Goal: Task Accomplishment & Management: Complete application form

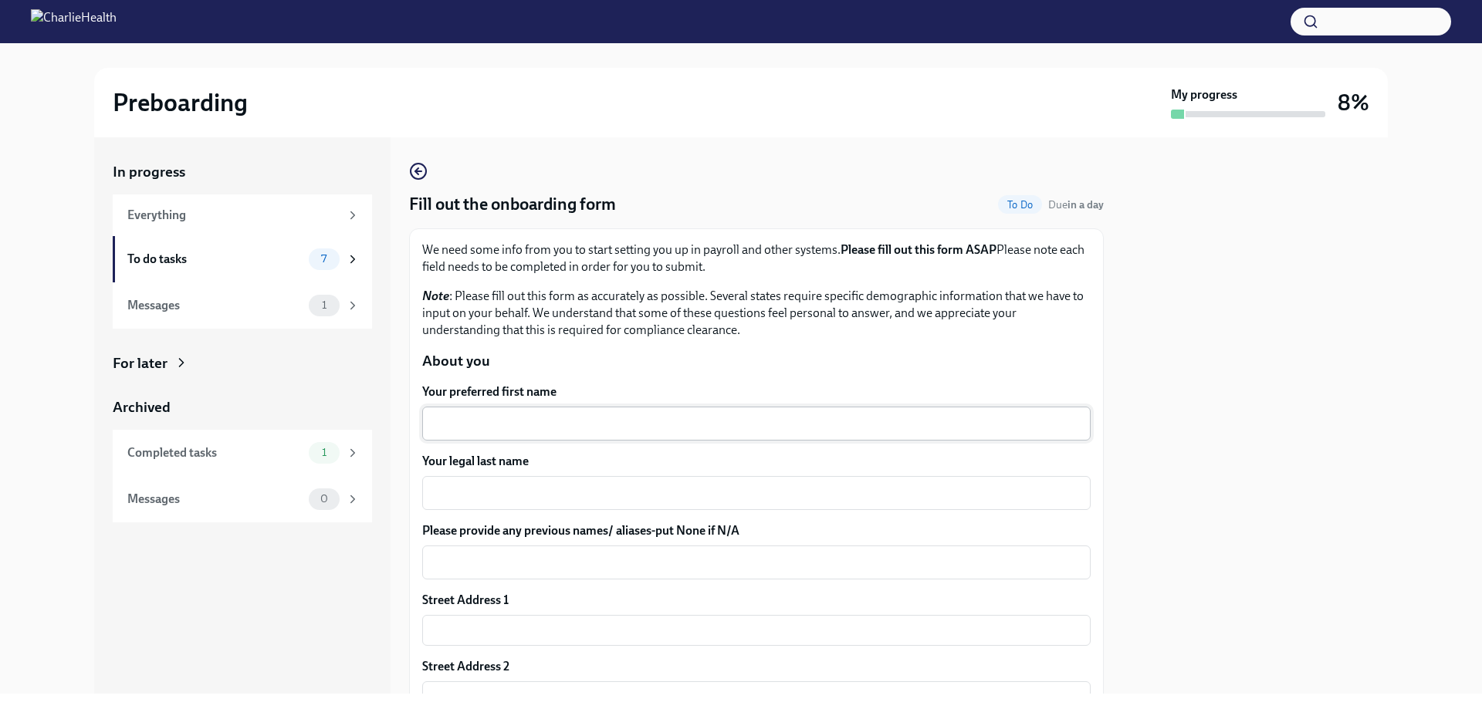
click at [612, 433] on div "x ​" at bounding box center [756, 424] width 668 height 34
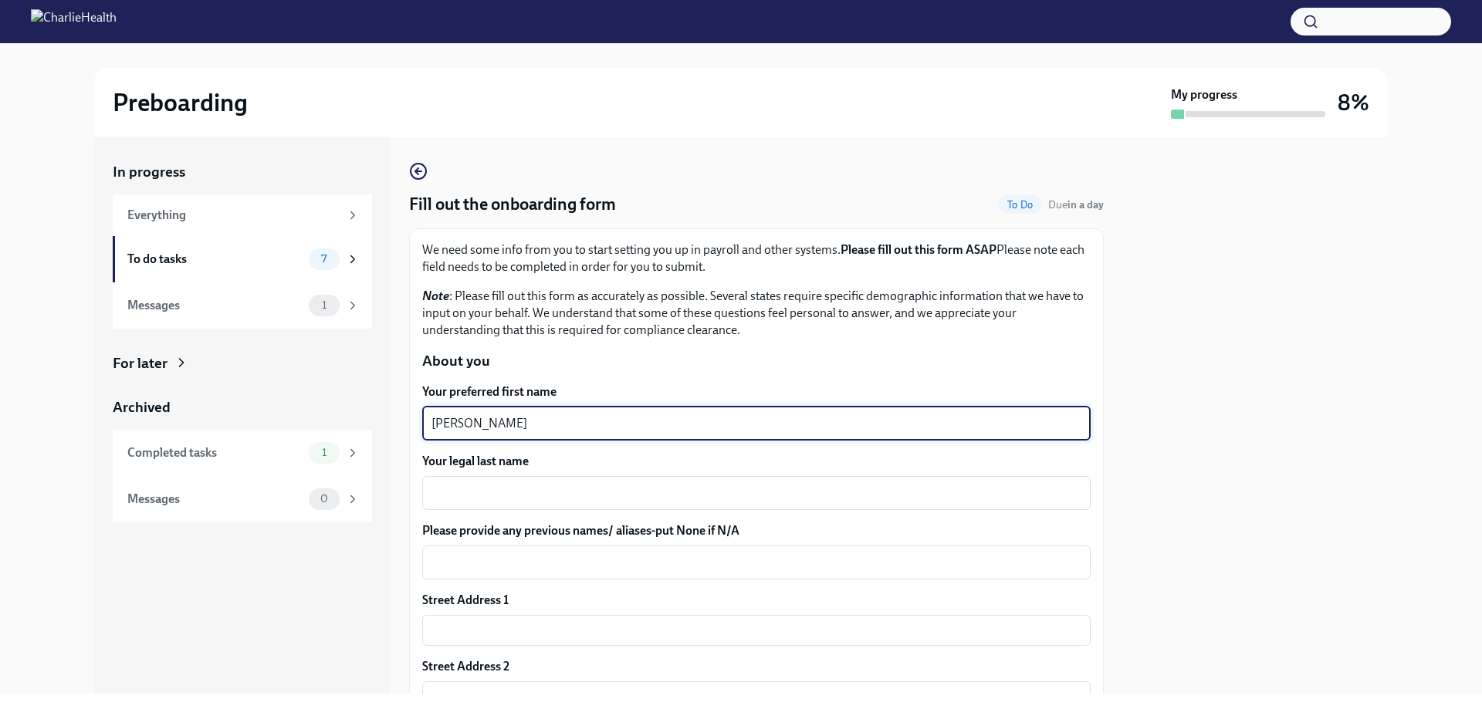
type textarea "[PERSON_NAME]"
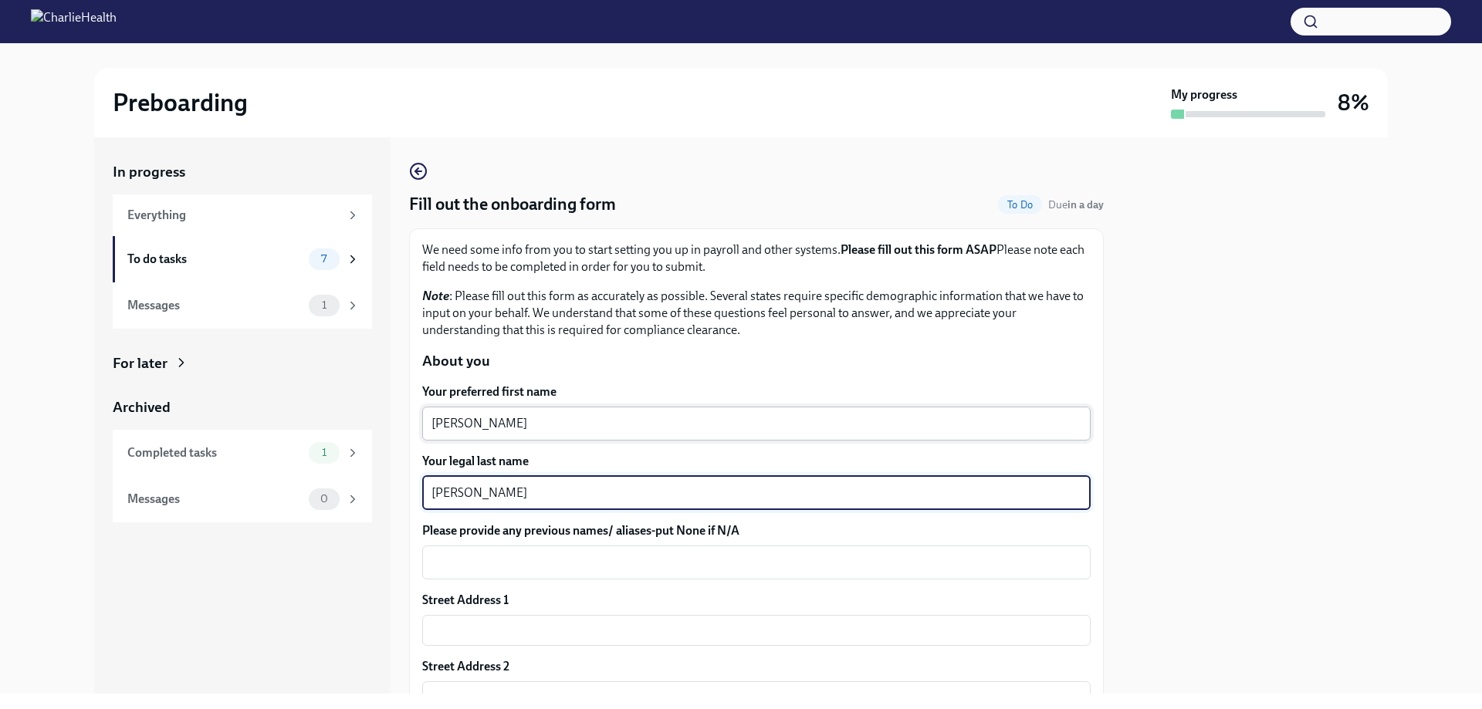
type textarea "[PERSON_NAME]"
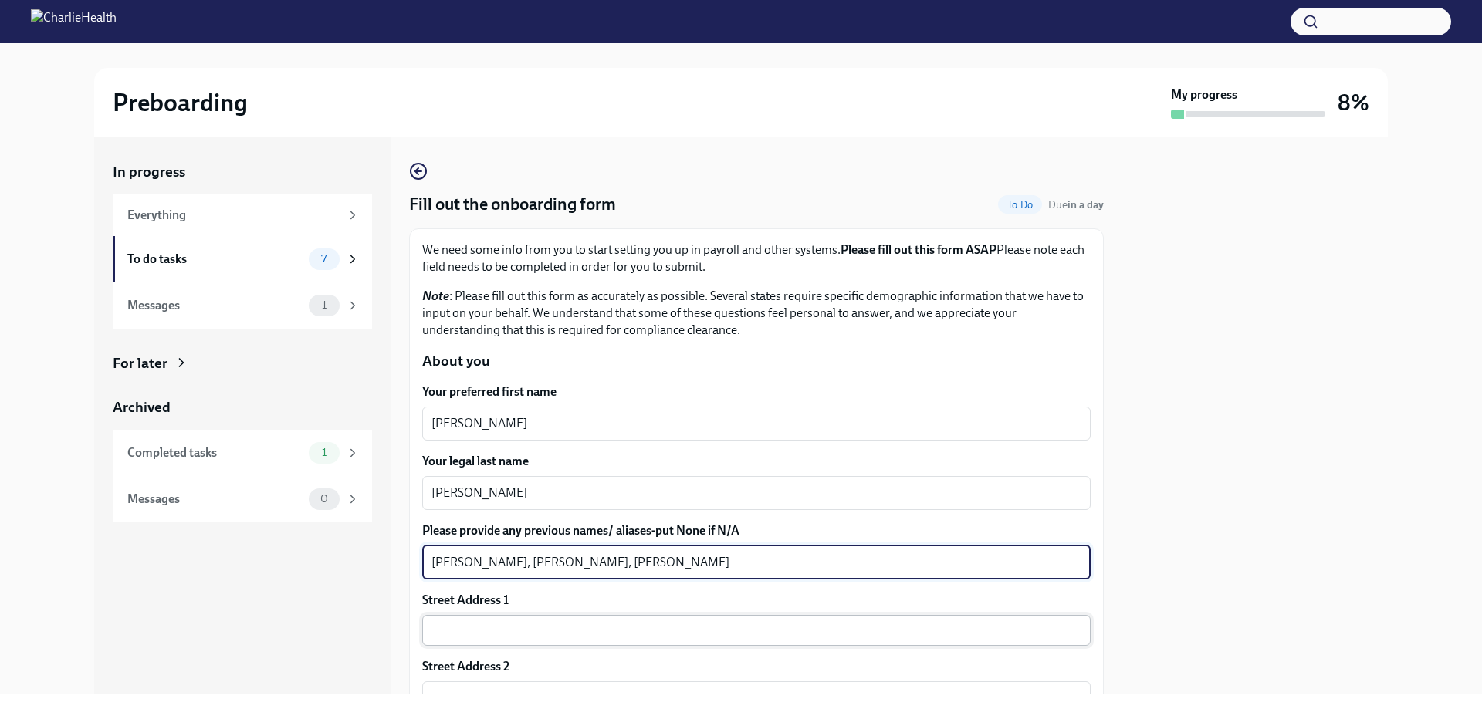
type textarea "[PERSON_NAME], [PERSON_NAME], [PERSON_NAME]"
click at [513, 635] on input "text" at bounding box center [756, 630] width 668 height 31
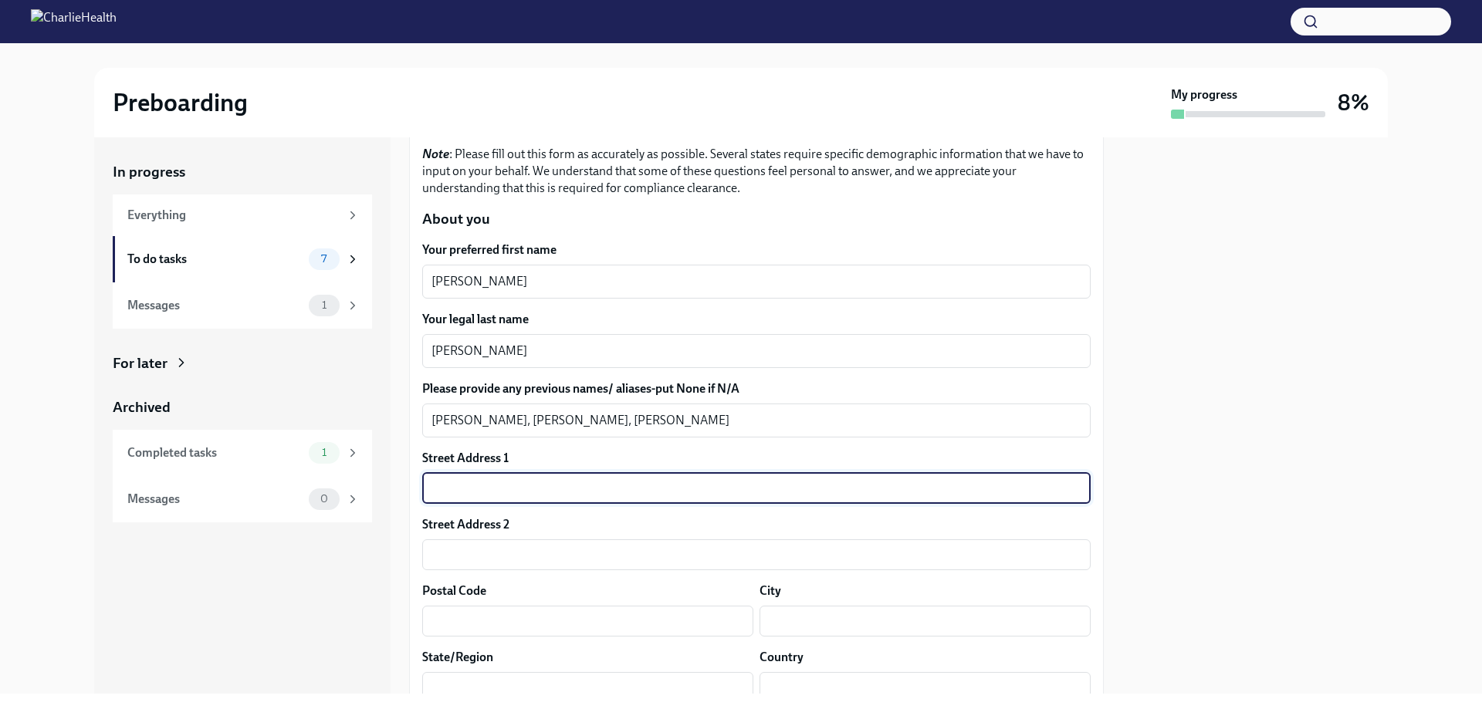
scroll to position [386, 0]
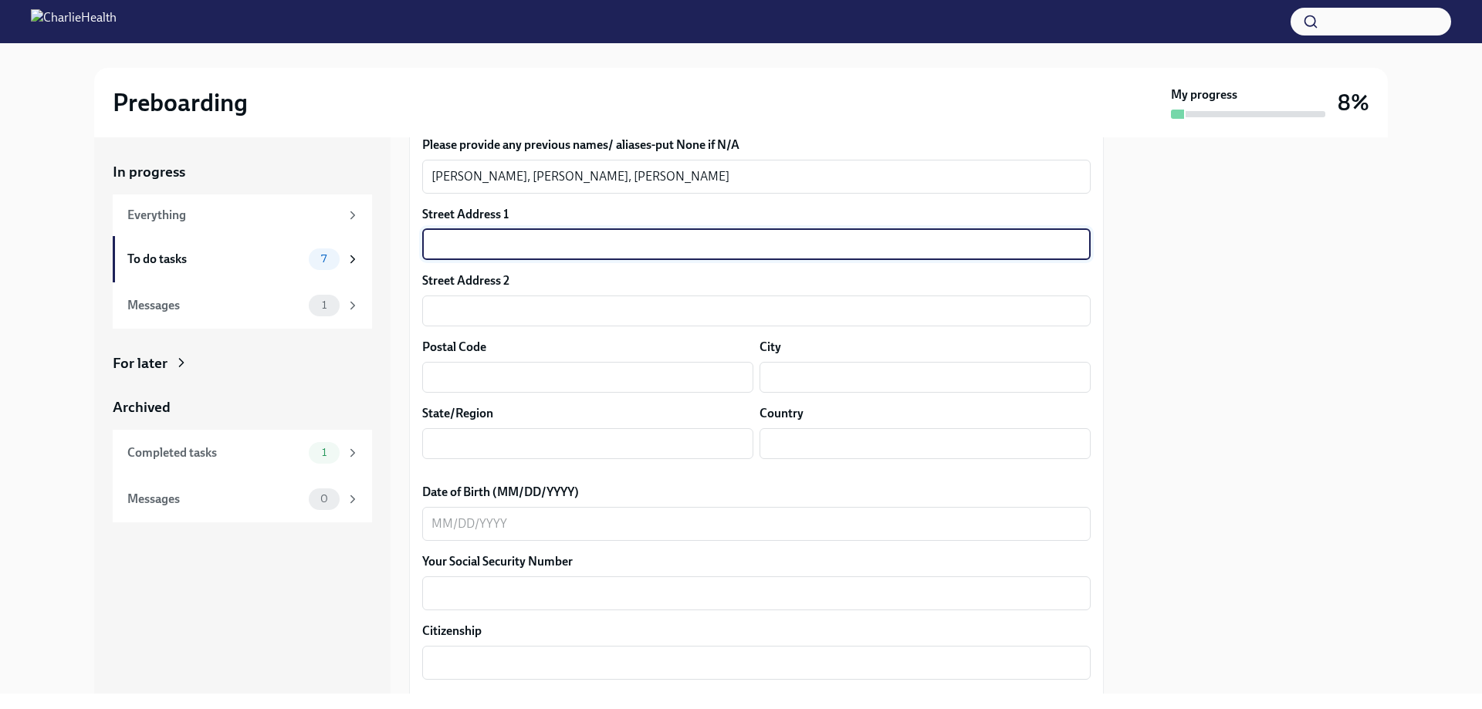
type input "[STREET_ADDRESS]"
type input "23325"
type input "B"
type input "[US_STATE]"
type input "US"
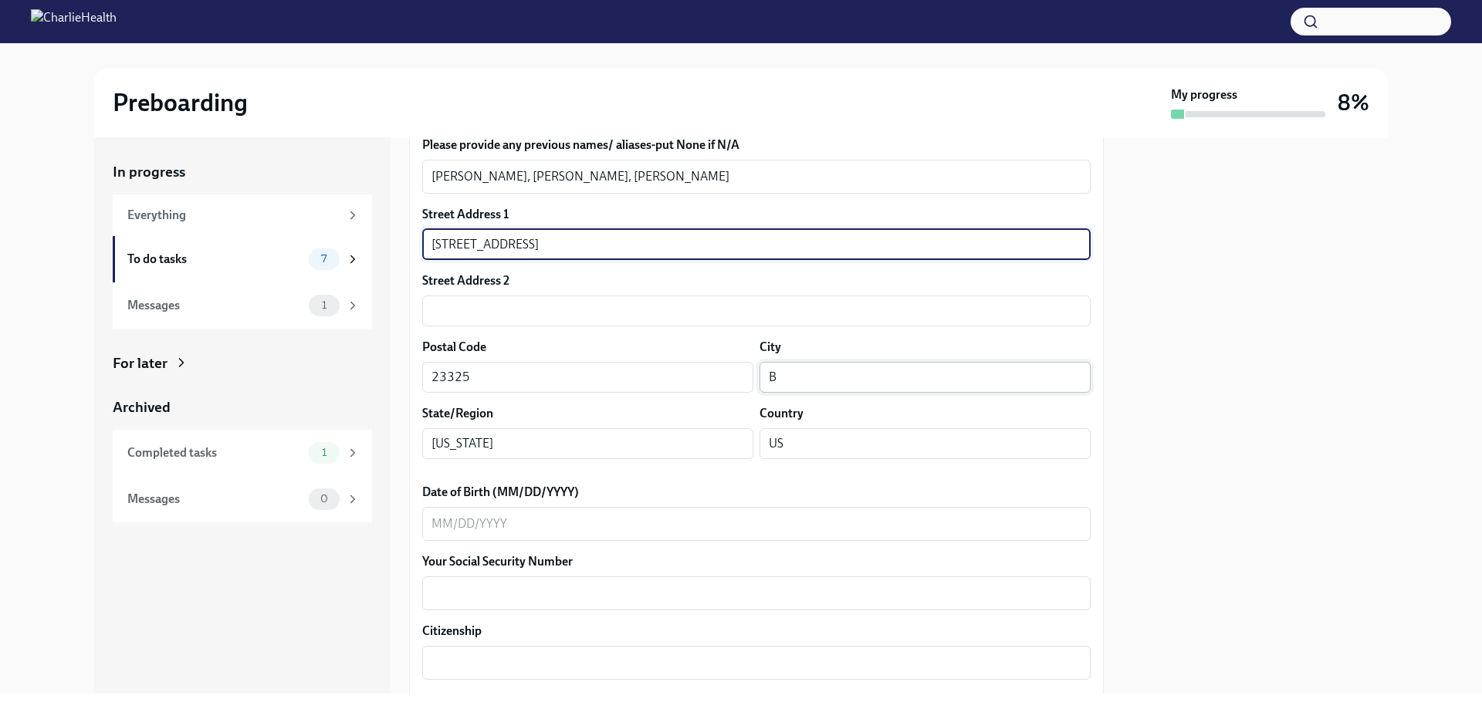
click at [790, 374] on input "B" at bounding box center [925, 377] width 331 height 31
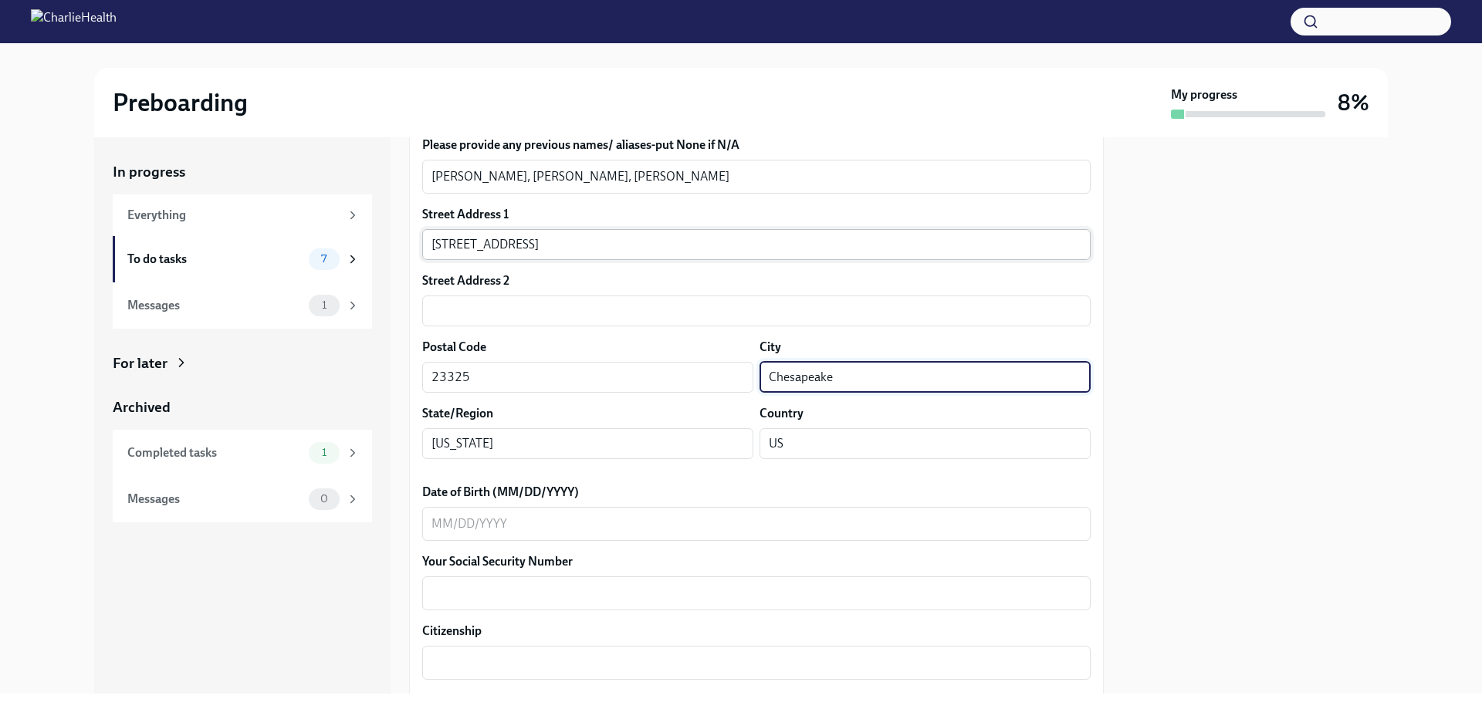
type input "Chesapeake"
click at [668, 253] on input "[STREET_ADDRESS]" at bounding box center [756, 244] width 668 height 31
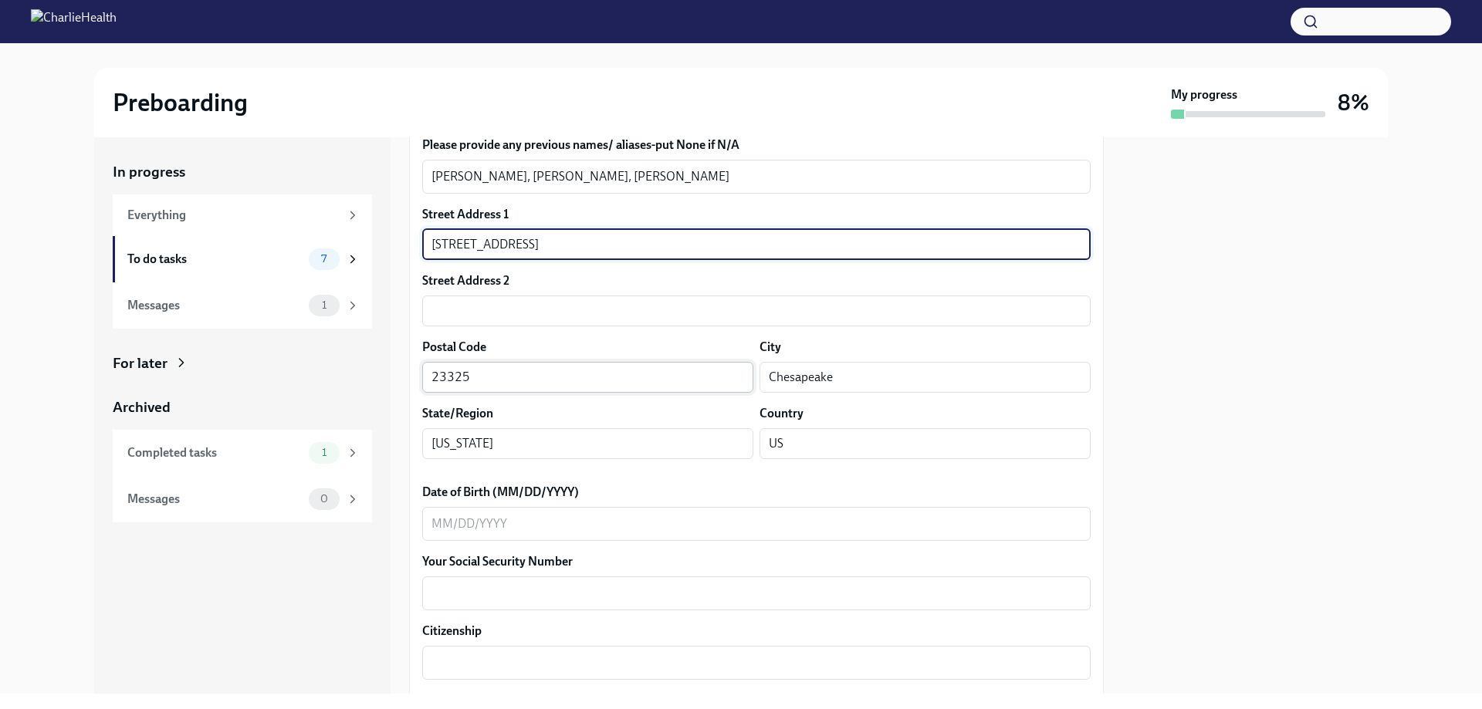
scroll to position [463, 0]
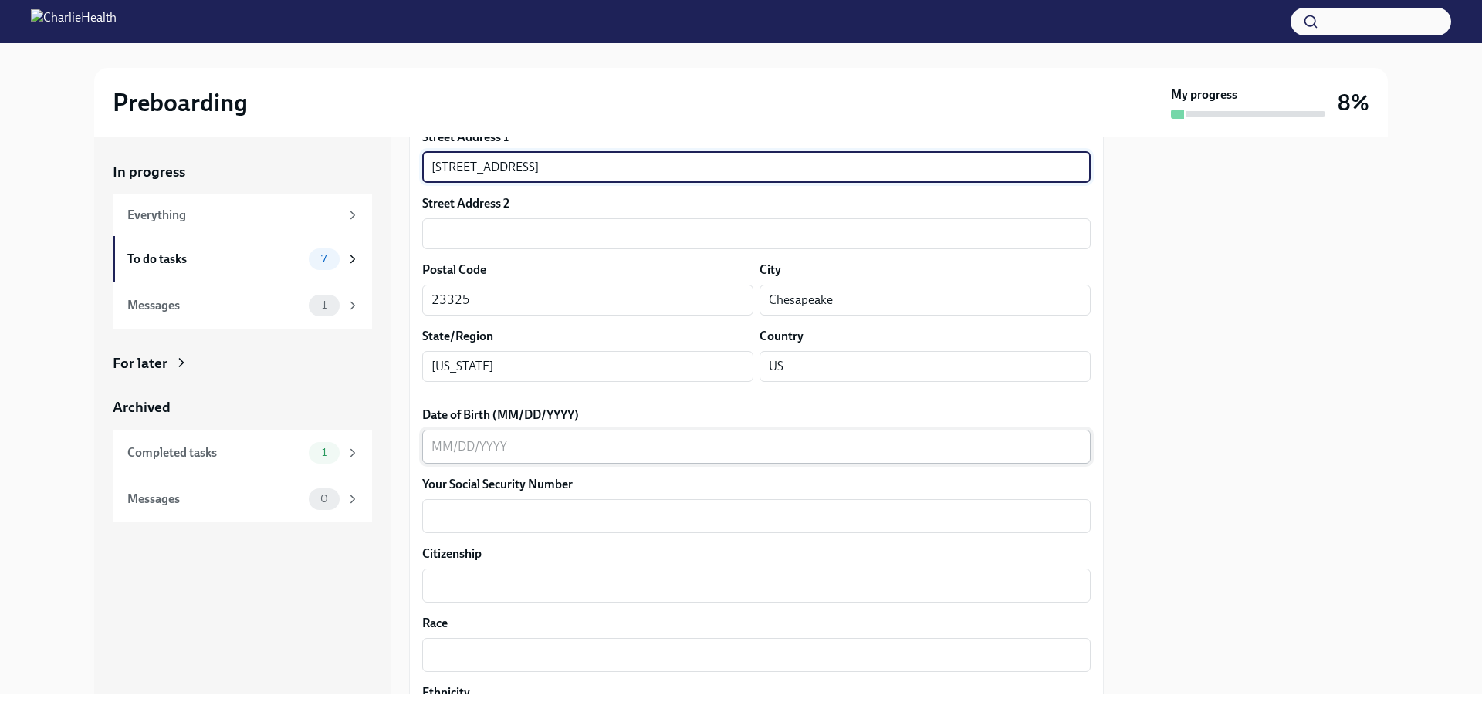
type input "[STREET_ADDRESS]"
click at [526, 450] on textarea "Date of Birth (MM/DD/YYYY)" at bounding box center [756, 447] width 650 height 19
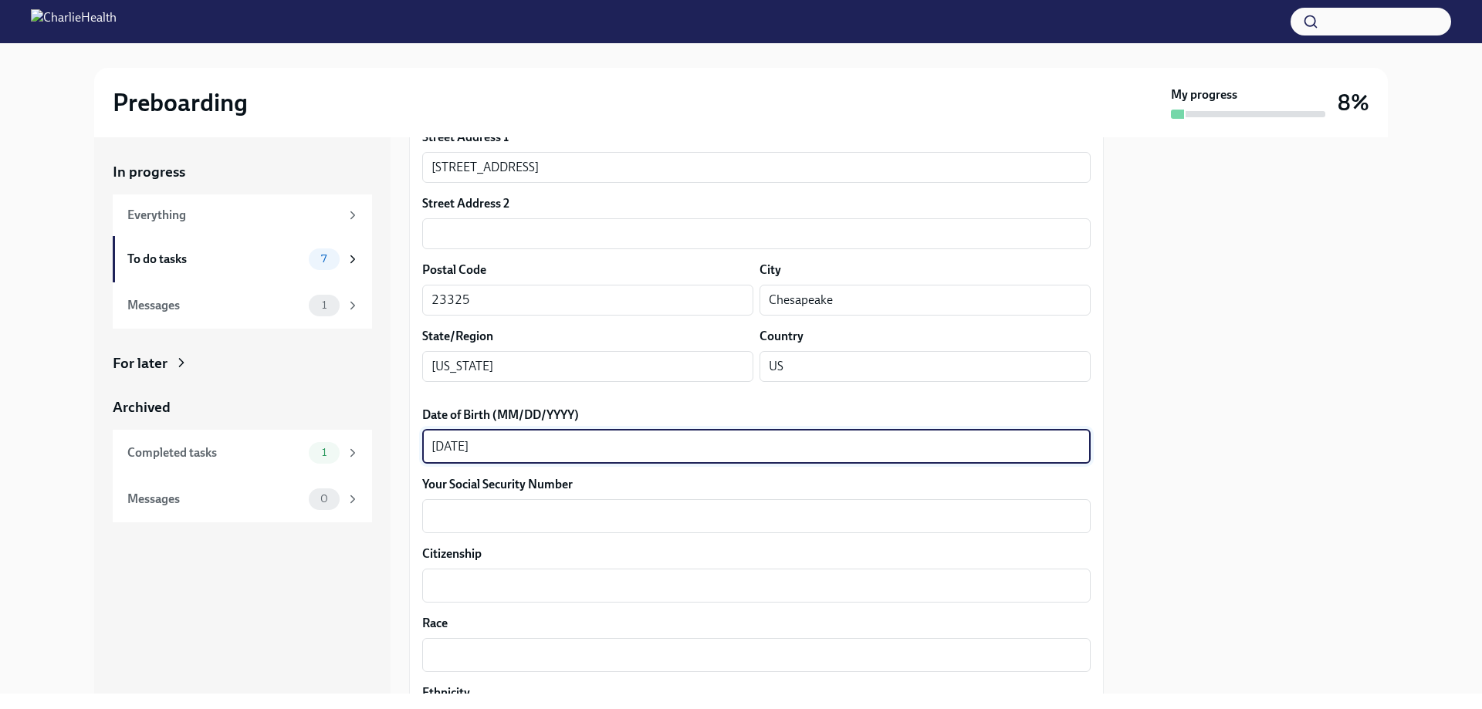
scroll to position [540, 0]
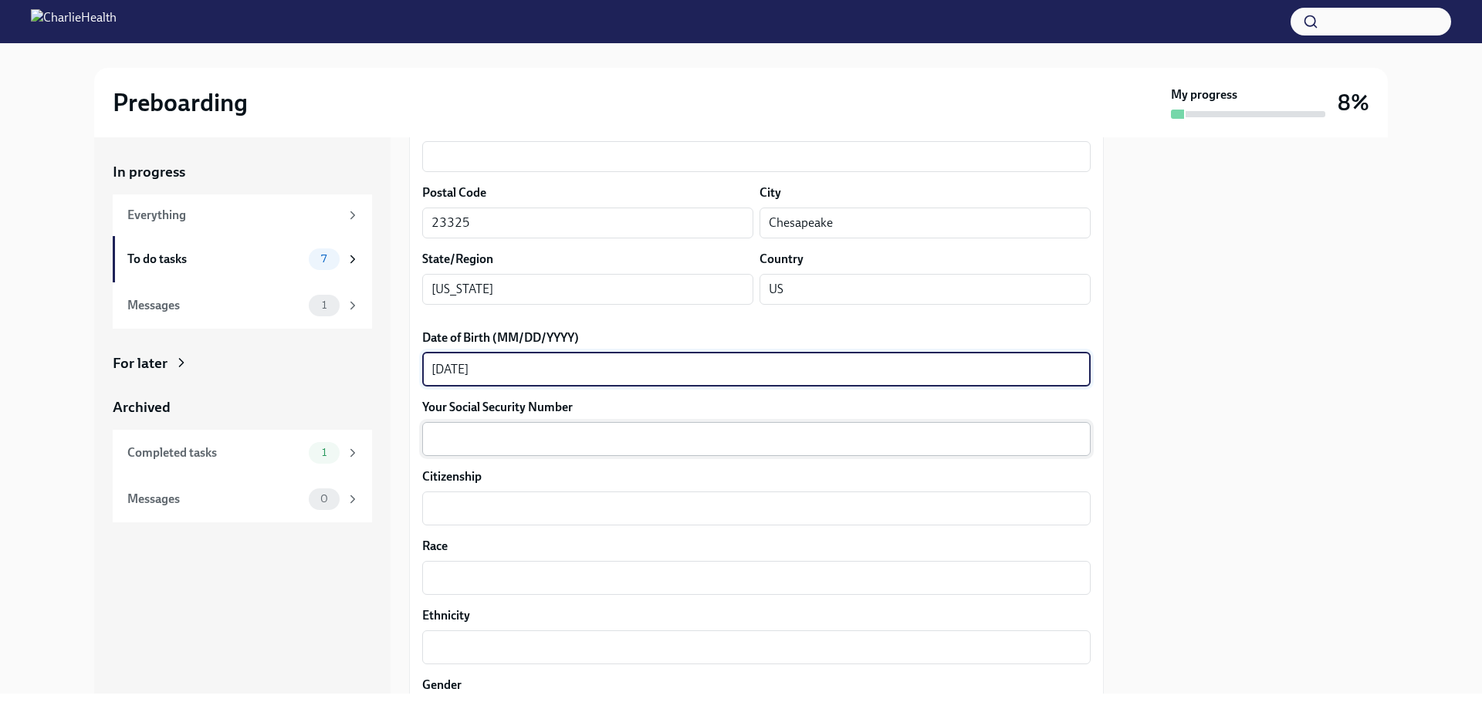
type textarea "[DATE]"
click at [540, 430] on textarea "Your Social Security Number" at bounding box center [756, 439] width 650 height 19
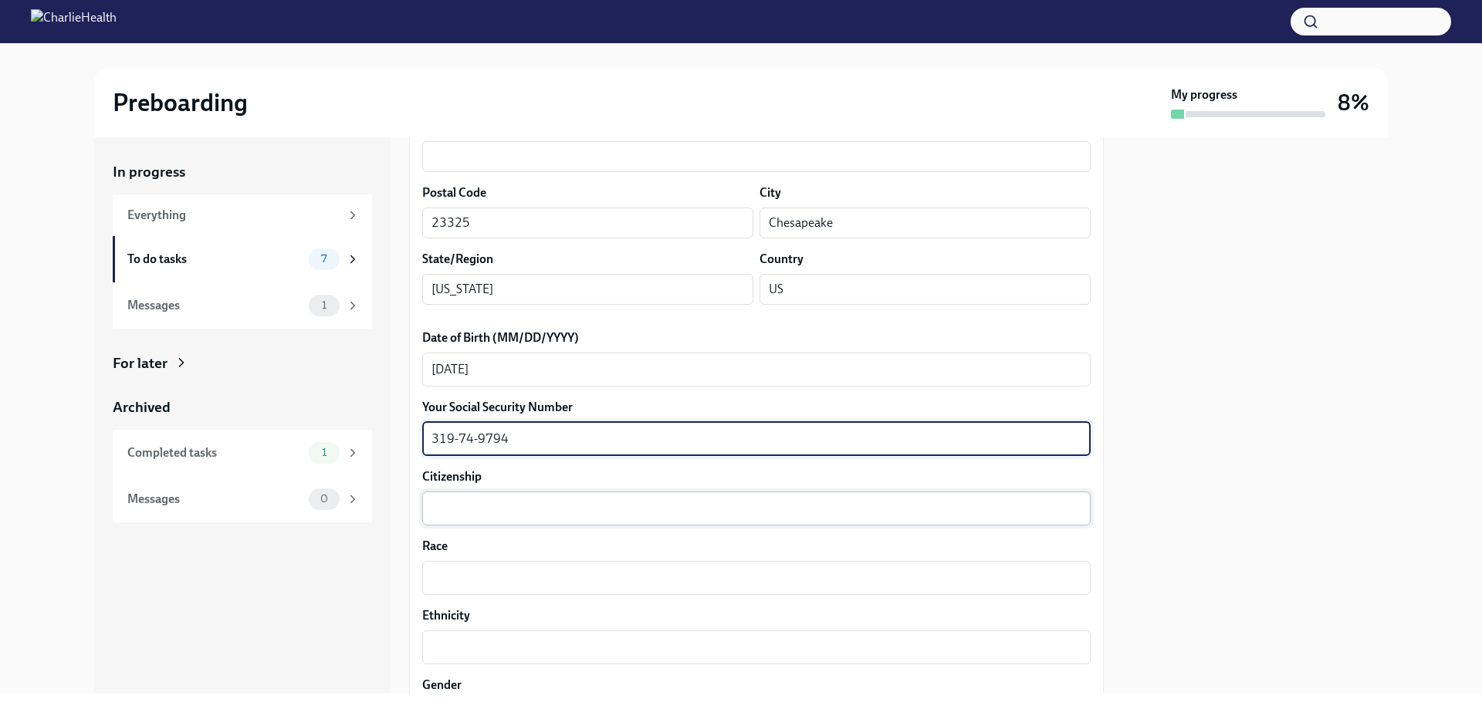
type textarea "319-74-9794"
click at [498, 504] on textarea "Citizenship" at bounding box center [756, 508] width 650 height 19
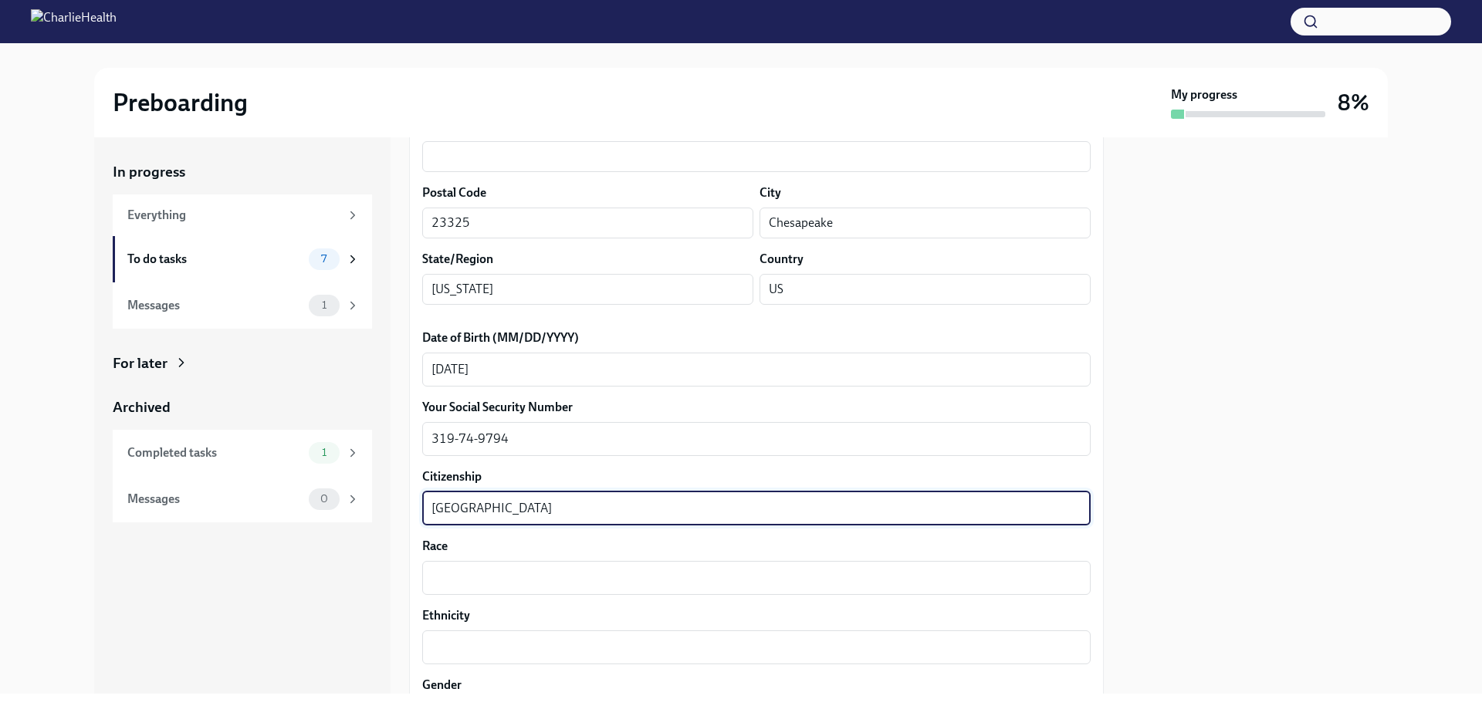
type textarea "[GEOGRAPHIC_DATA]"
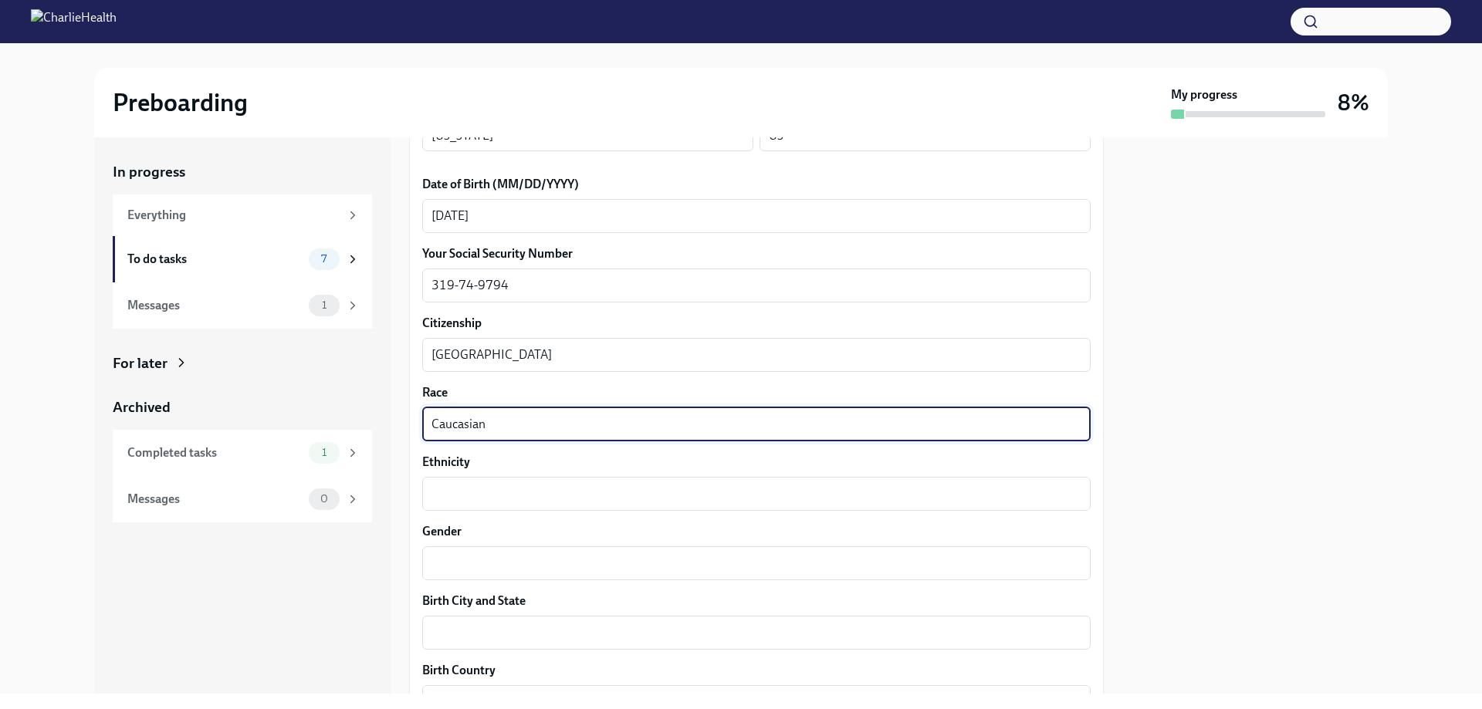
scroll to position [695, 0]
type textarea "Caucasian"
click at [504, 493] on textarea "Ethnicity" at bounding box center [756, 493] width 650 height 19
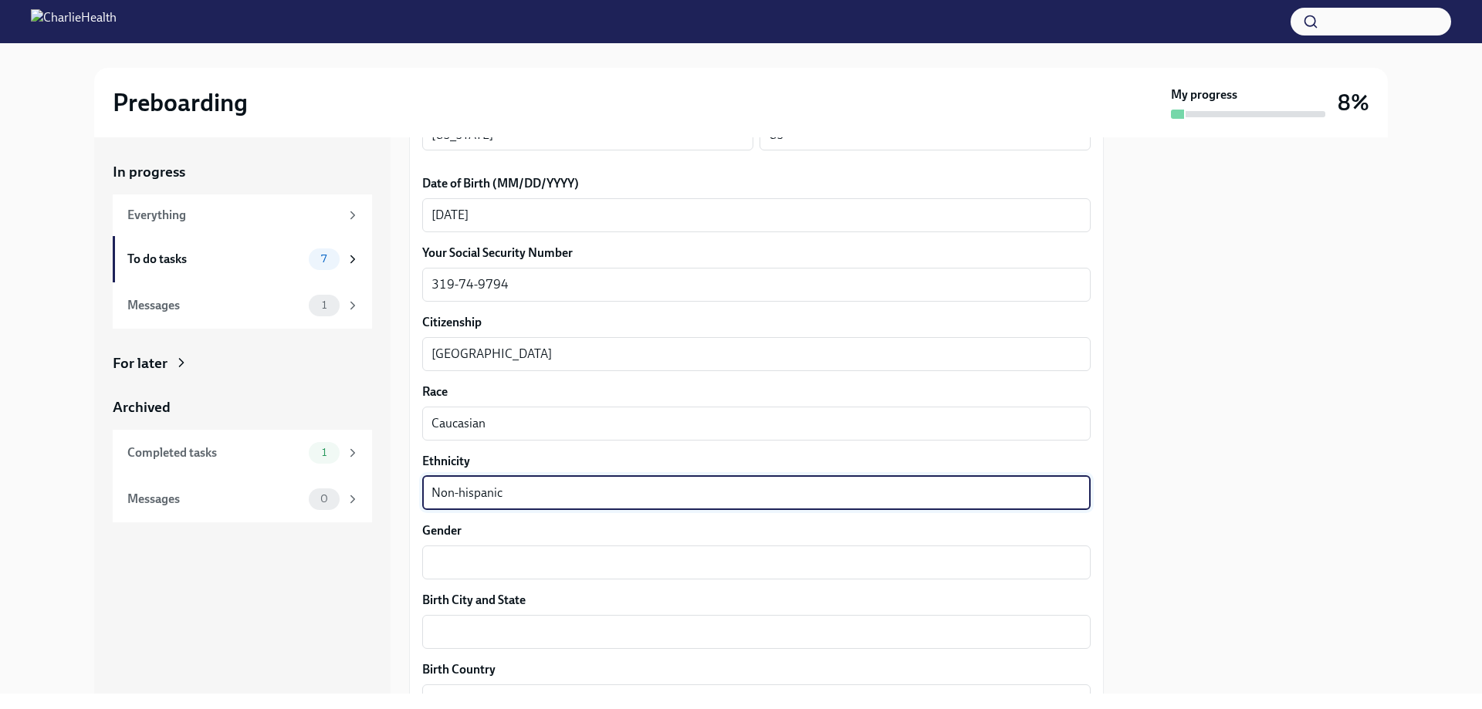
type textarea "Non-hispanic"
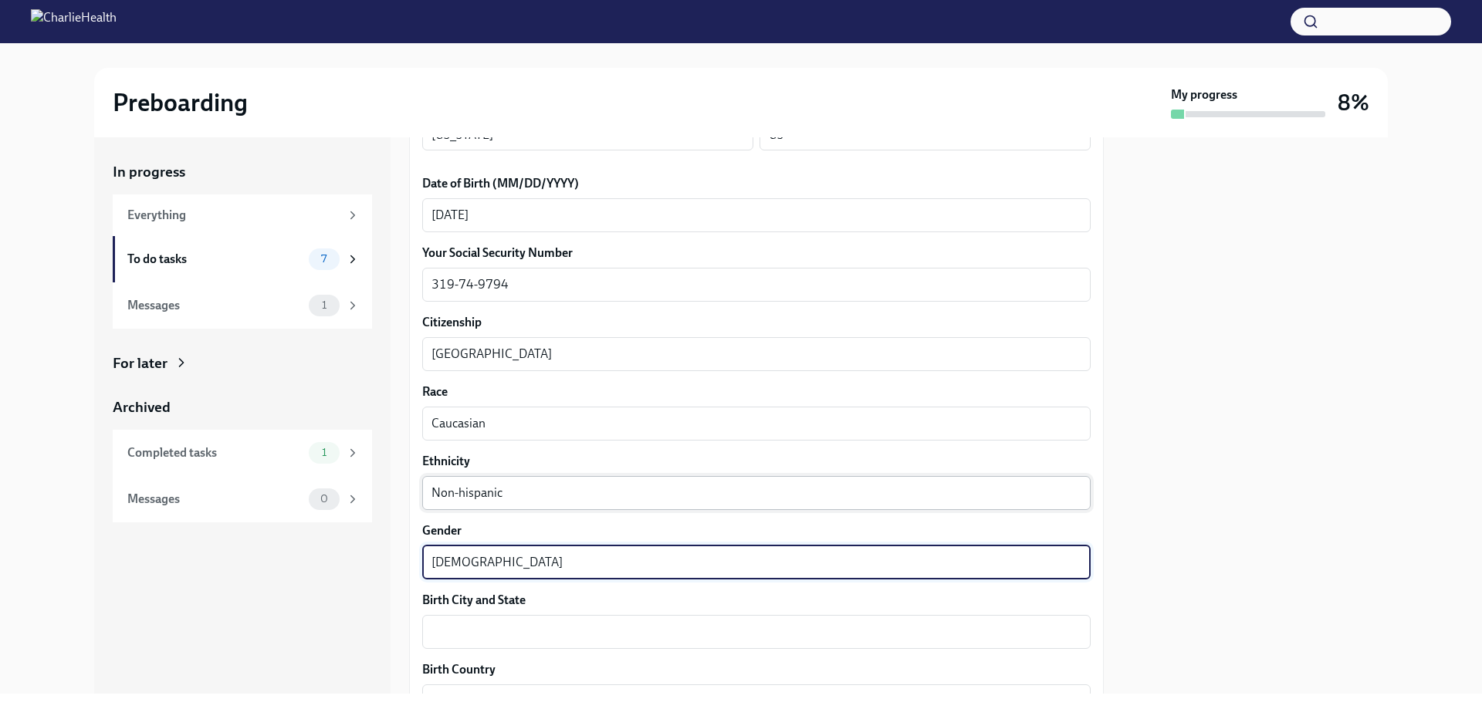
type textarea "[DEMOGRAPHIC_DATA]"
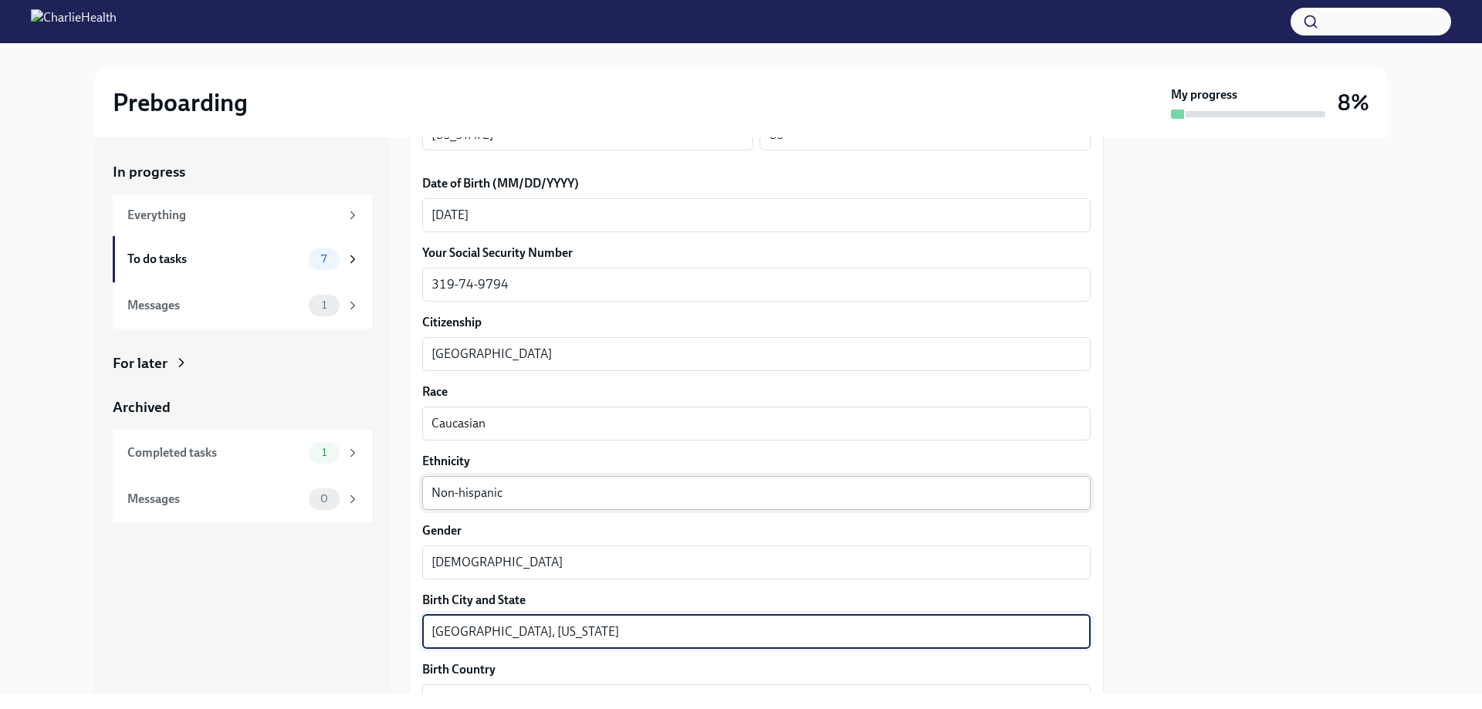
type textarea "[GEOGRAPHIC_DATA], [US_STATE]"
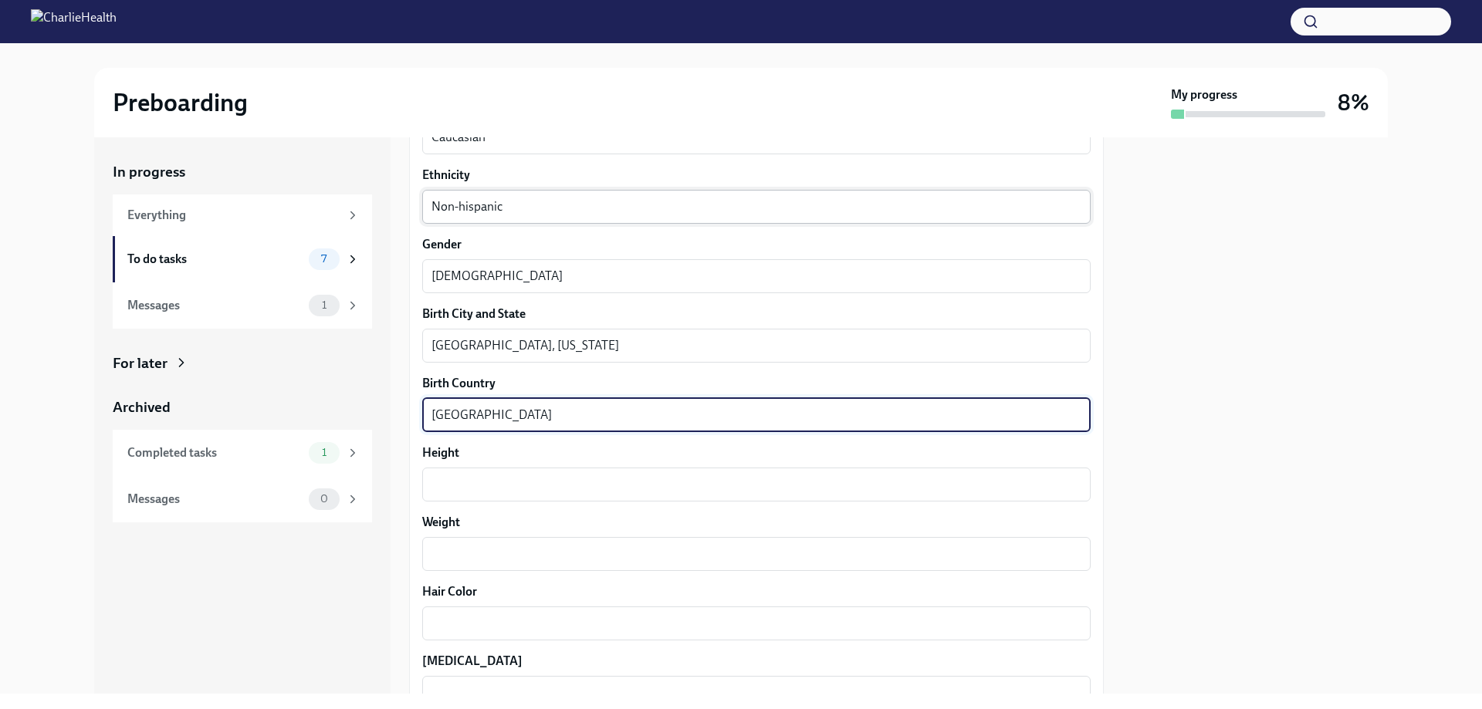
type textarea "[GEOGRAPHIC_DATA]"
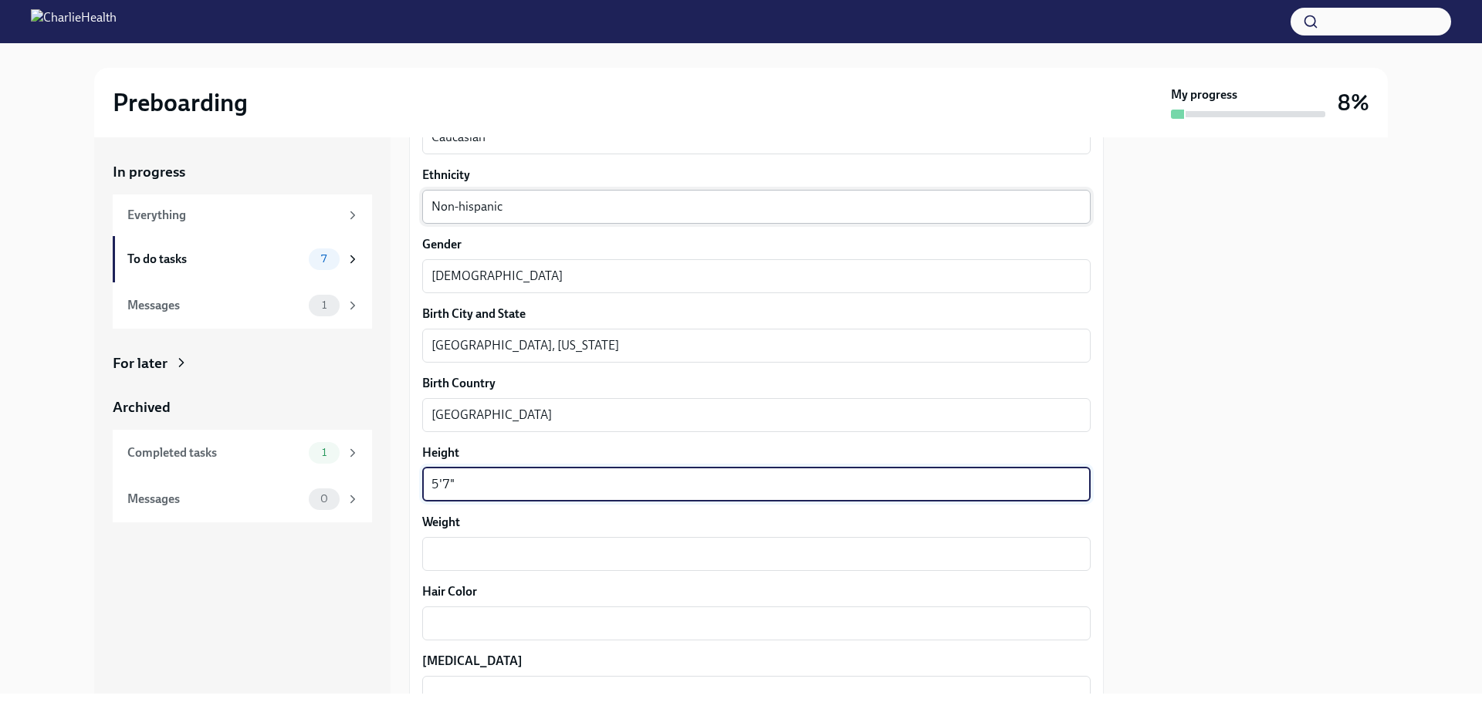
type textarea "5'7""
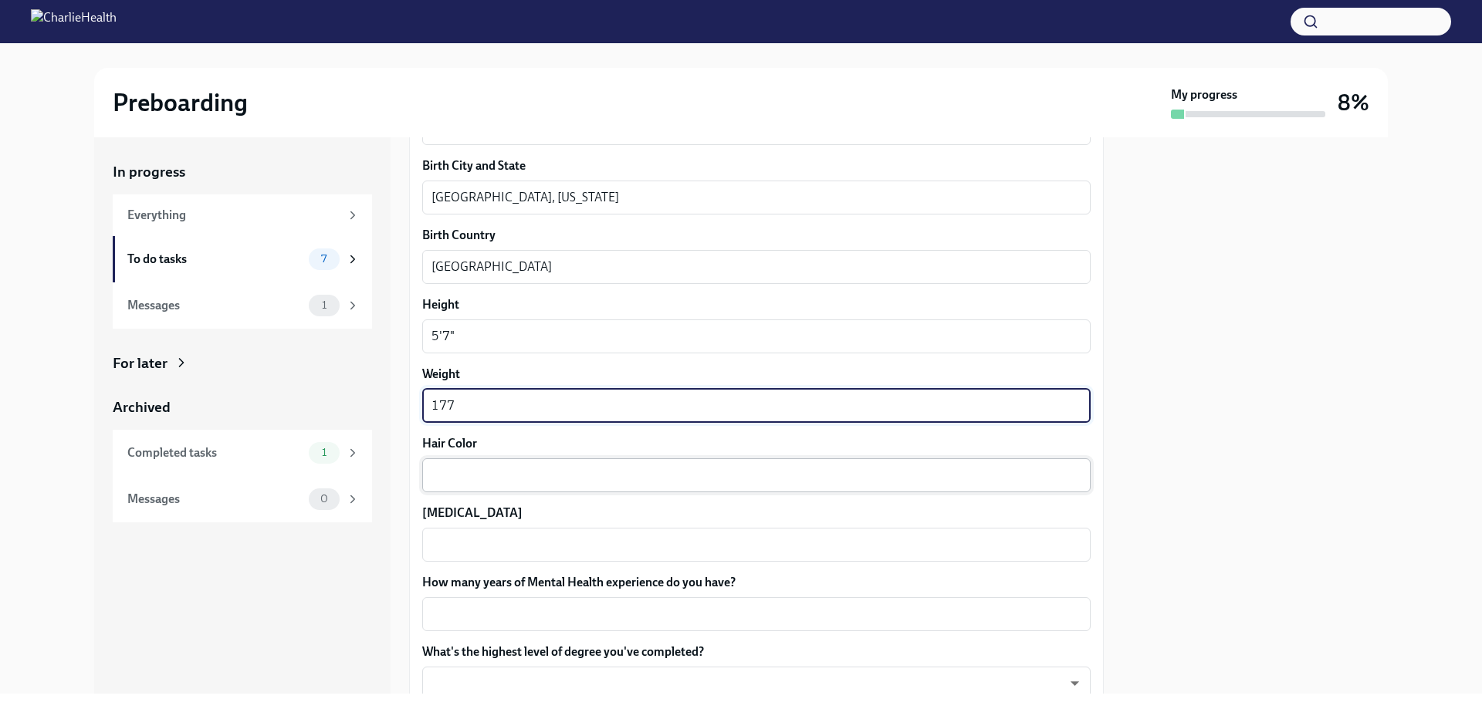
scroll to position [1135, 0]
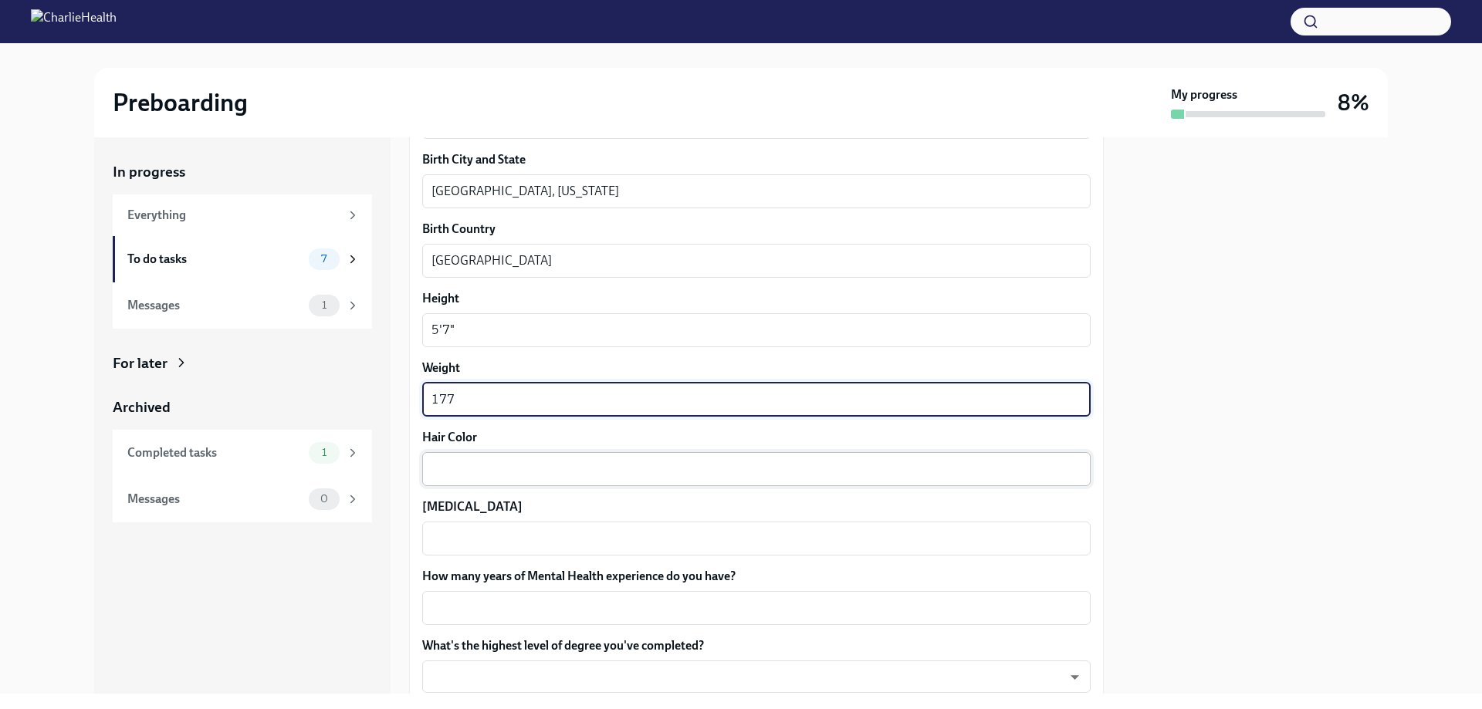
type textarea "177"
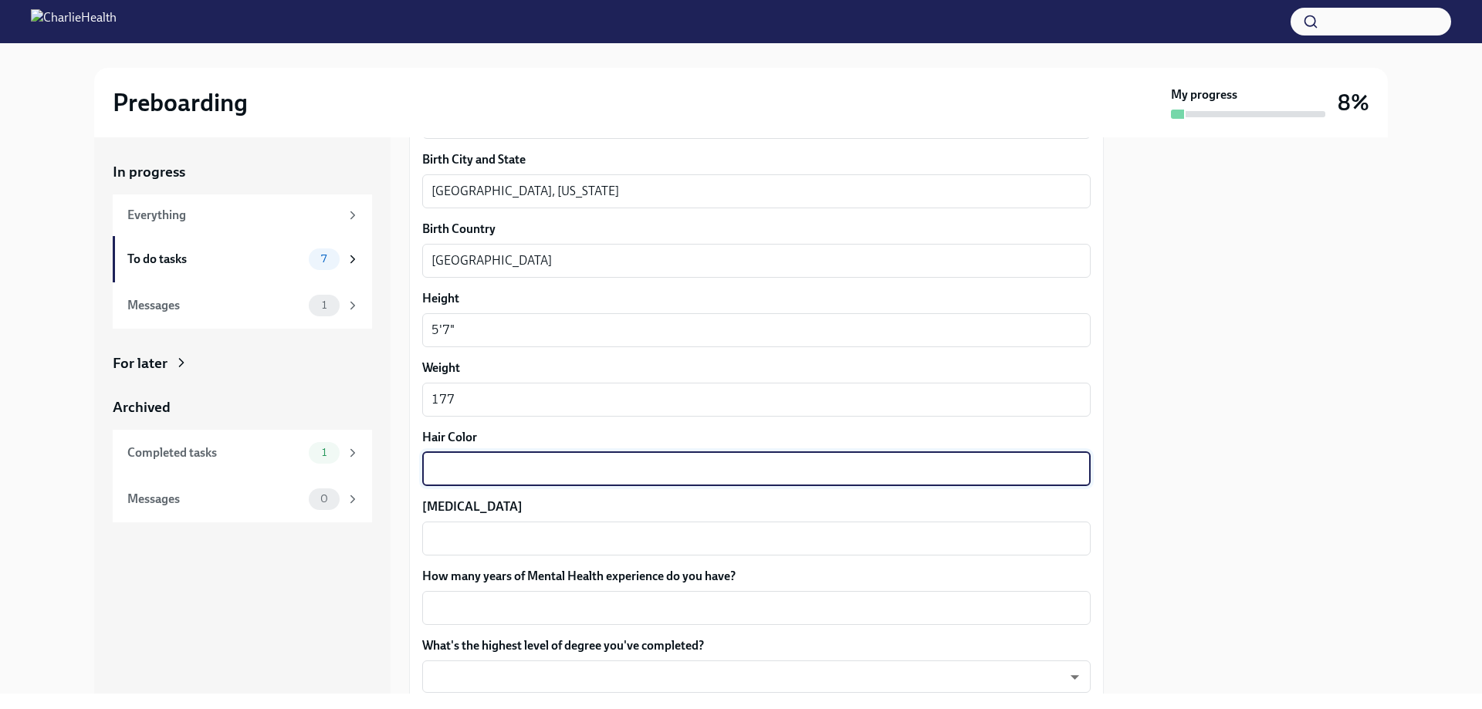
click at [501, 471] on textarea "Hair Color" at bounding box center [756, 469] width 650 height 19
type textarea "Blonde"
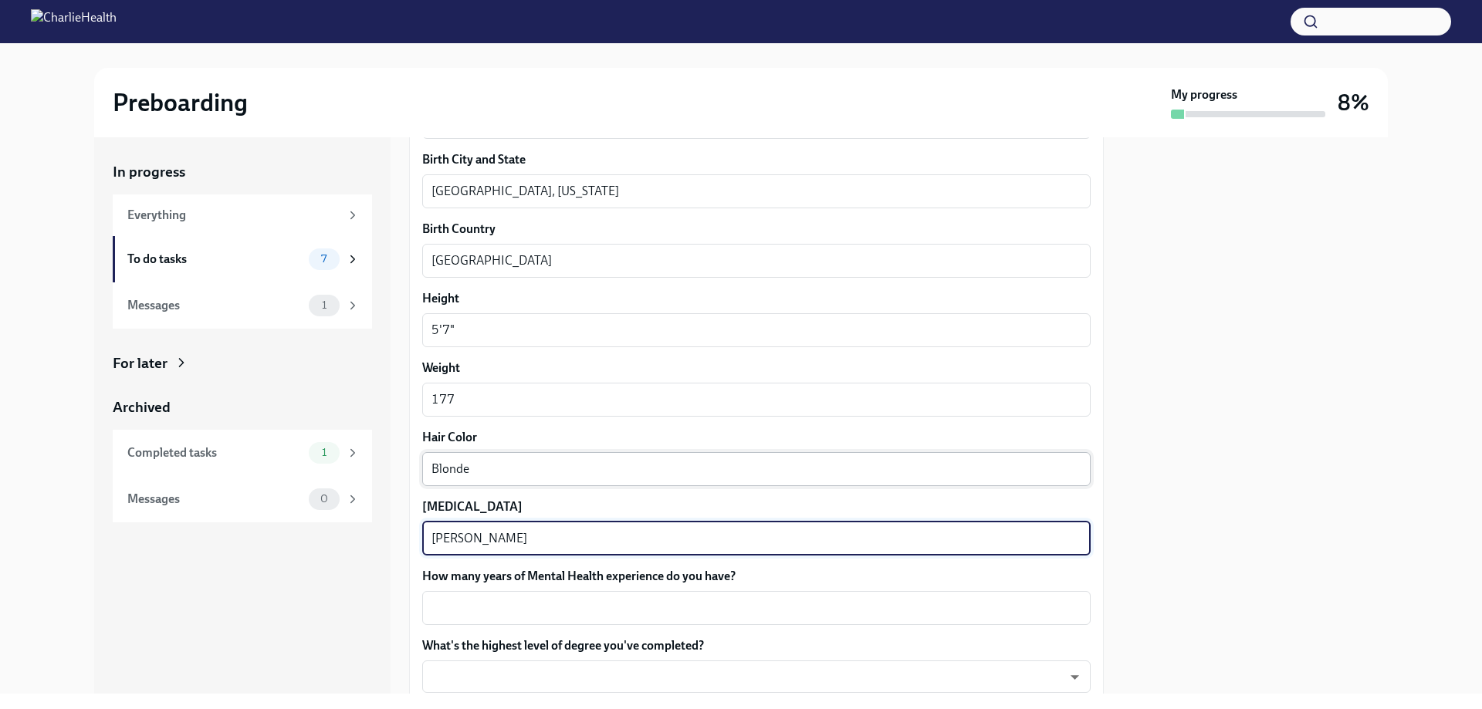
type textarea "[PERSON_NAME]"
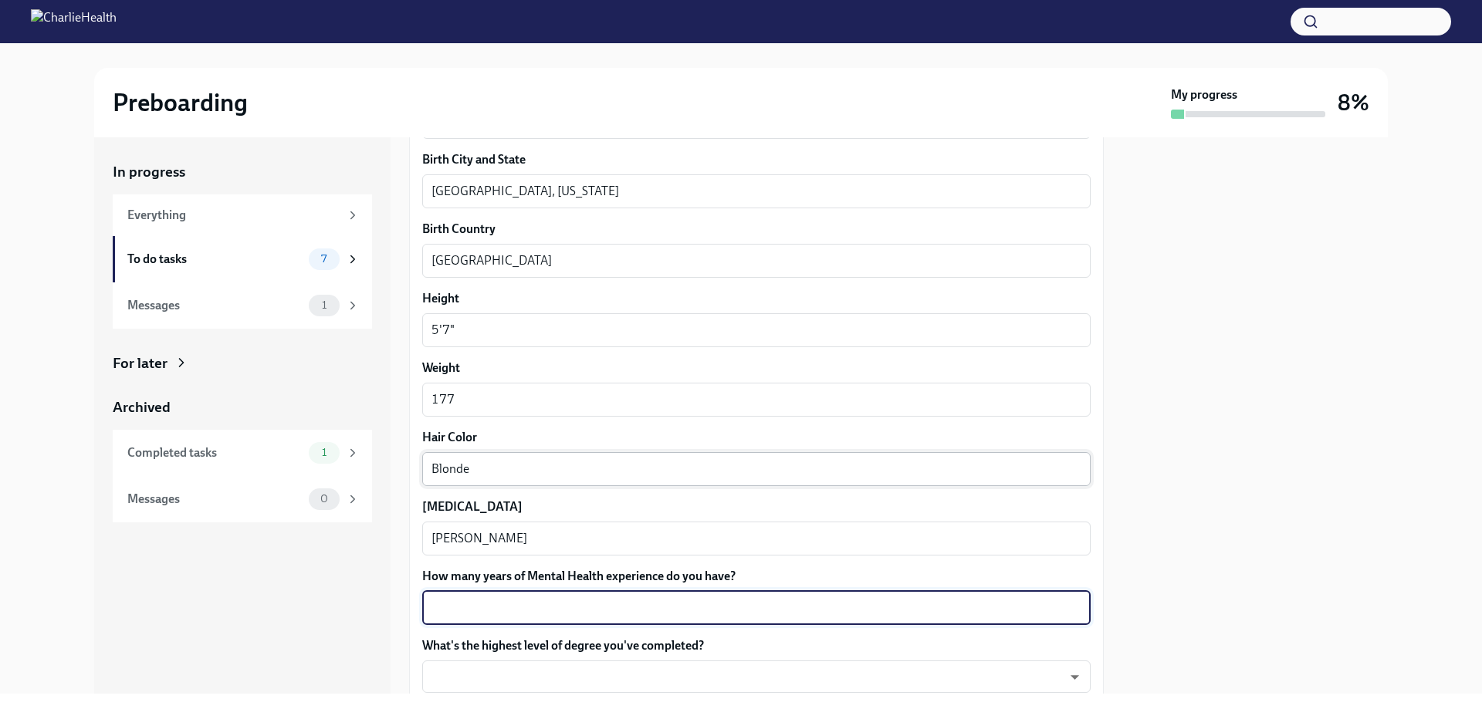
type textarea "1"
type textarea "2"
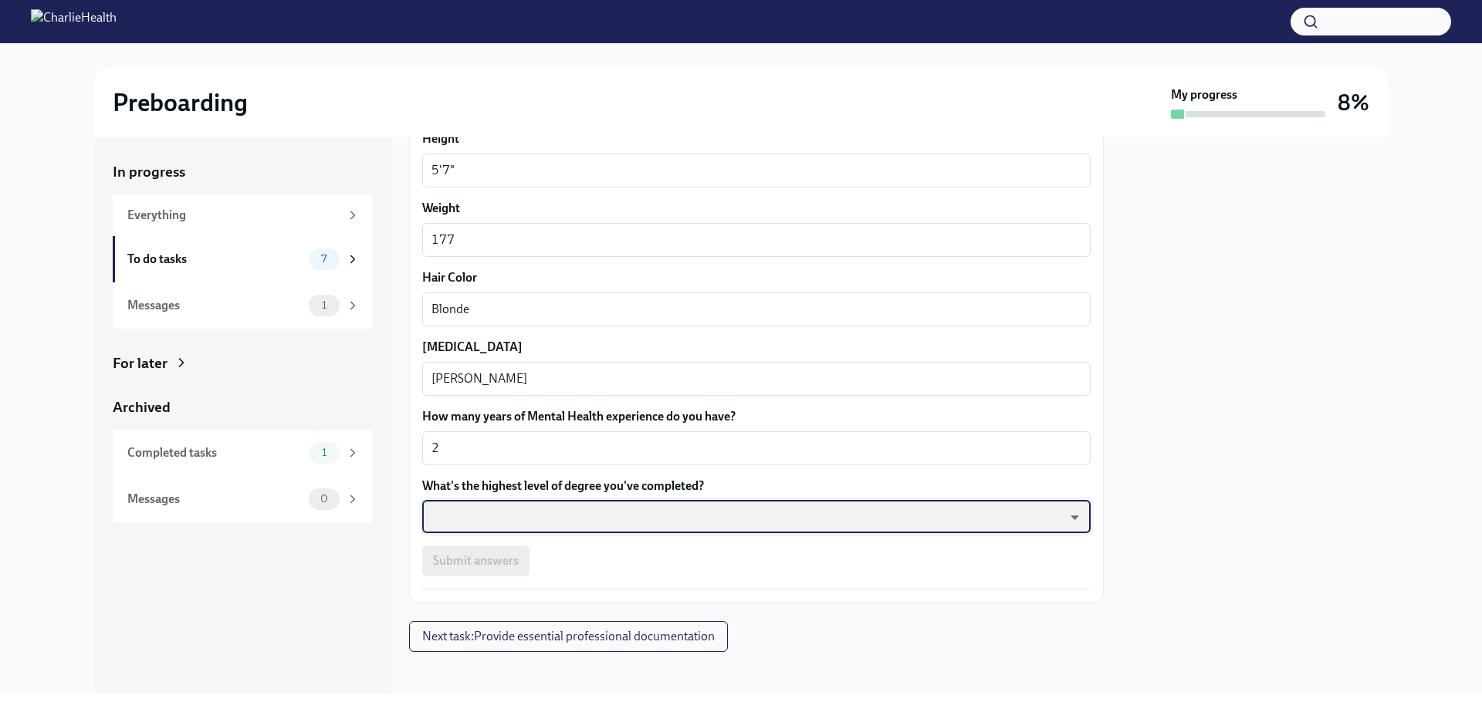
scroll to position [1303, 0]
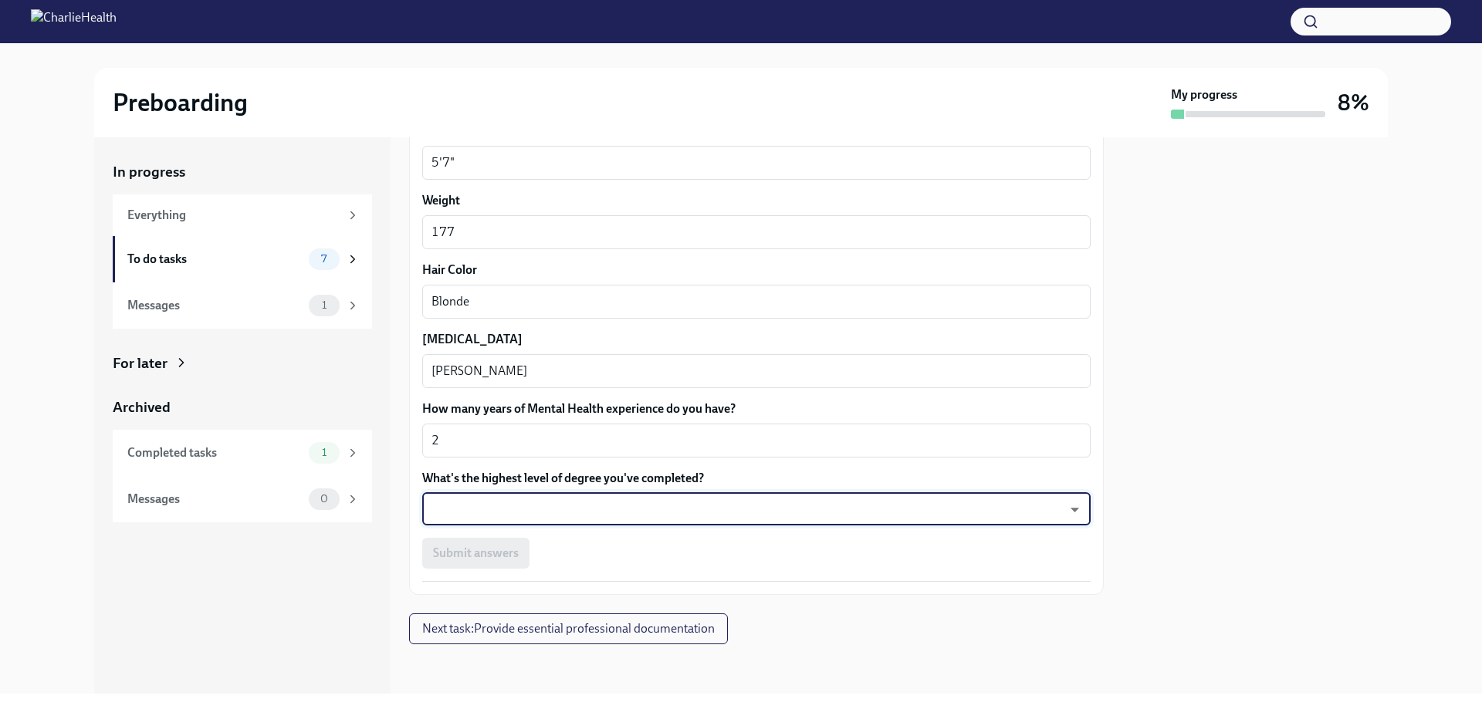
click at [650, 516] on body "Preboarding My progress 8% In progress Everything To do tasks 7 Messages 1 For …" at bounding box center [741, 354] width 1482 height 709
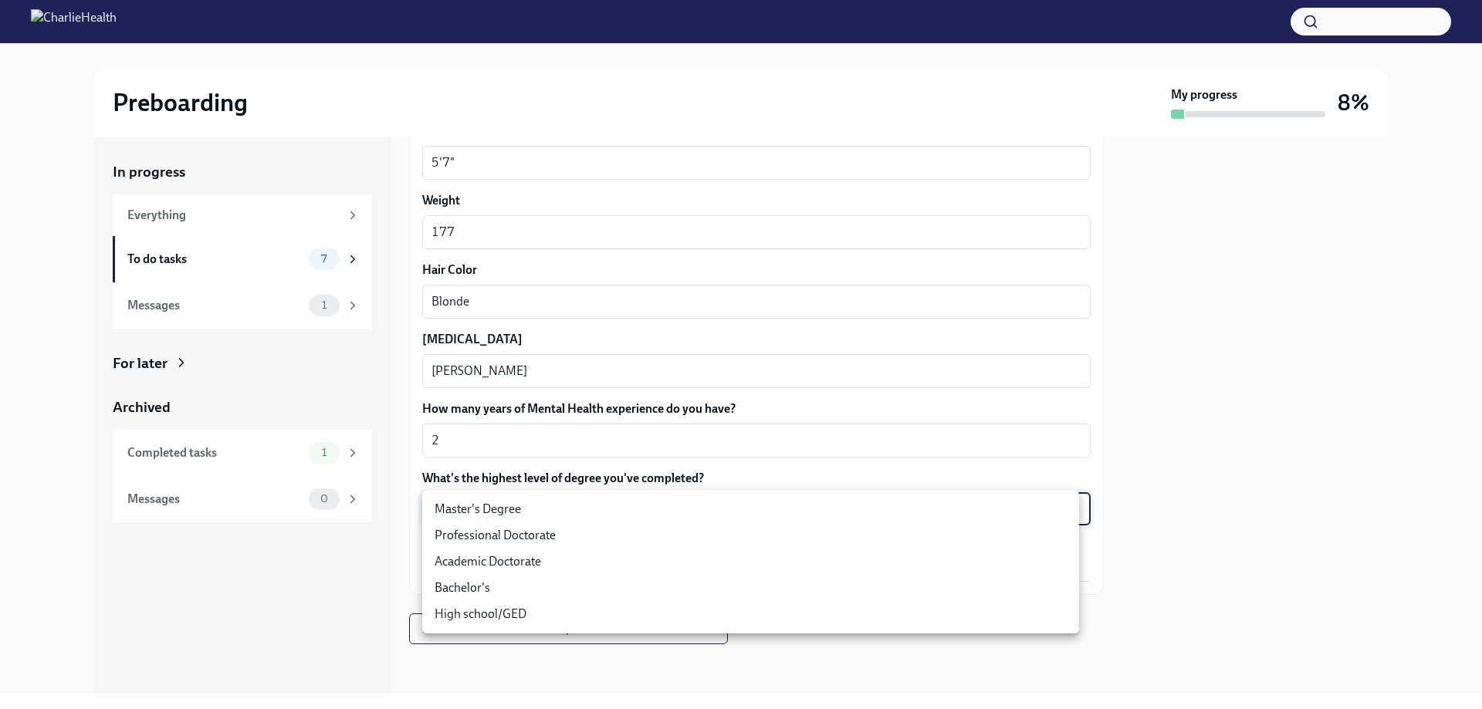
click at [523, 503] on li "Master's Degree" at bounding box center [750, 509] width 657 height 26
type input "2vBr-ghkD"
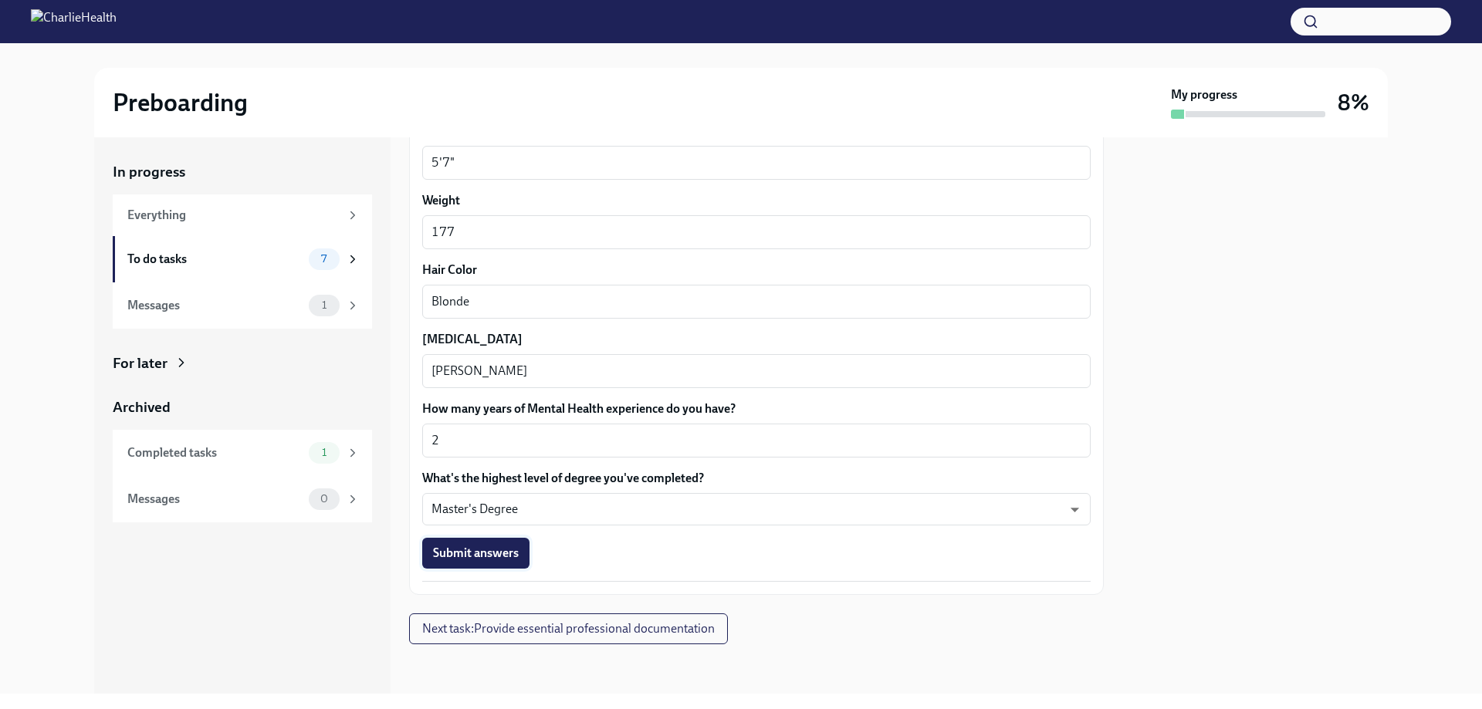
click at [476, 548] on span "Submit answers" at bounding box center [476, 553] width 86 height 15
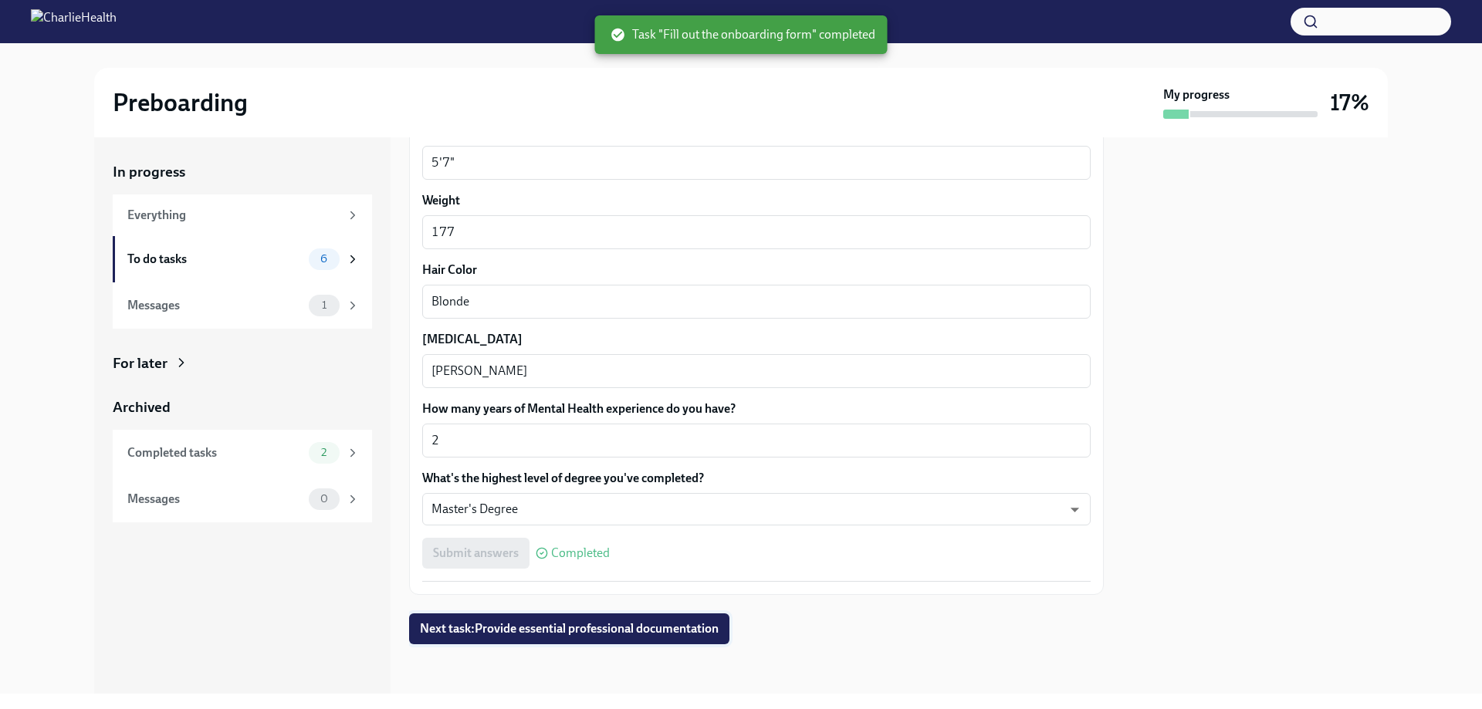
click at [665, 628] on span "Next task : Provide essential professional documentation" at bounding box center [569, 628] width 299 height 15
